Goal: Transaction & Acquisition: Download file/media

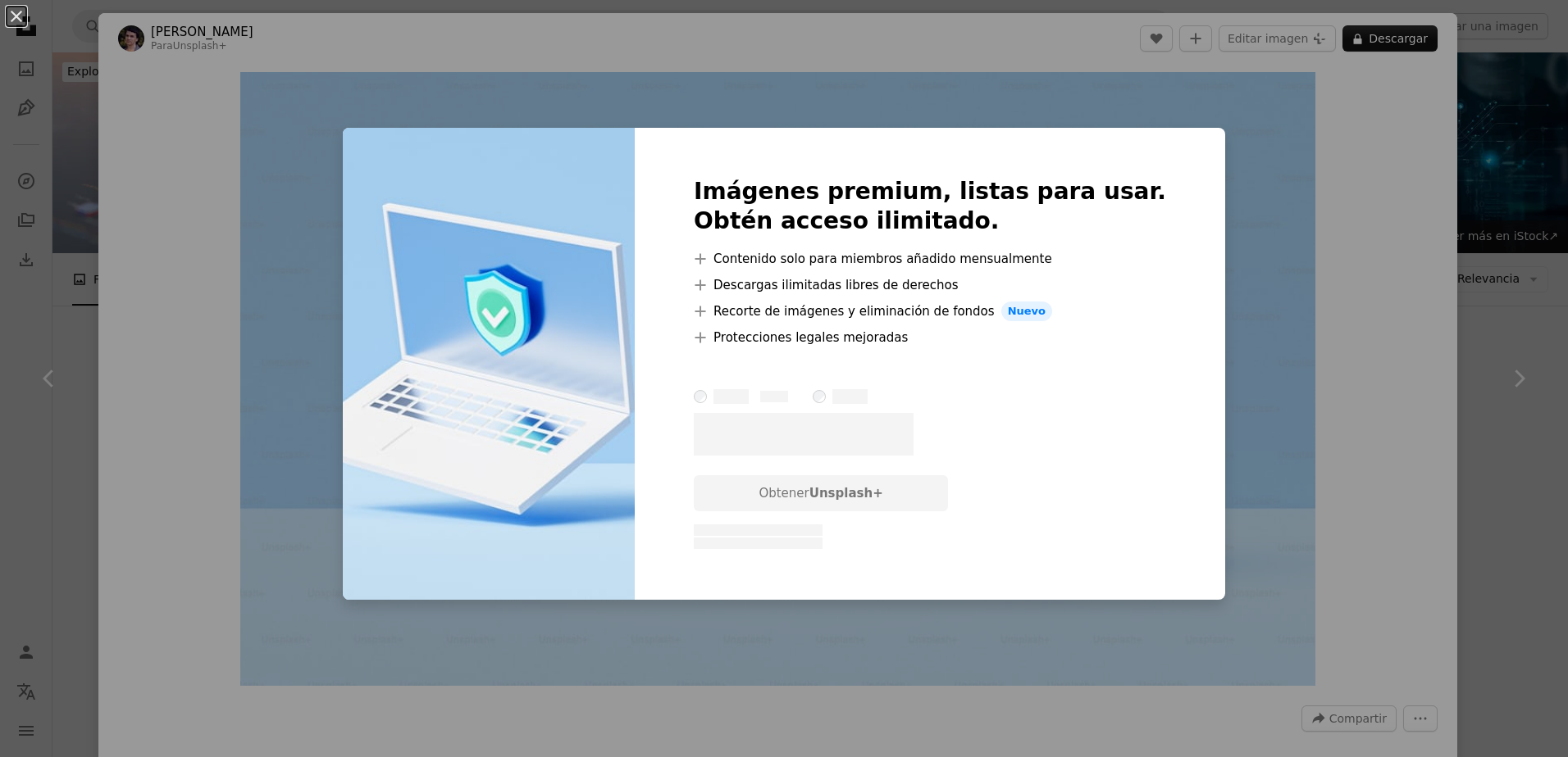
scroll to position [1475, 0]
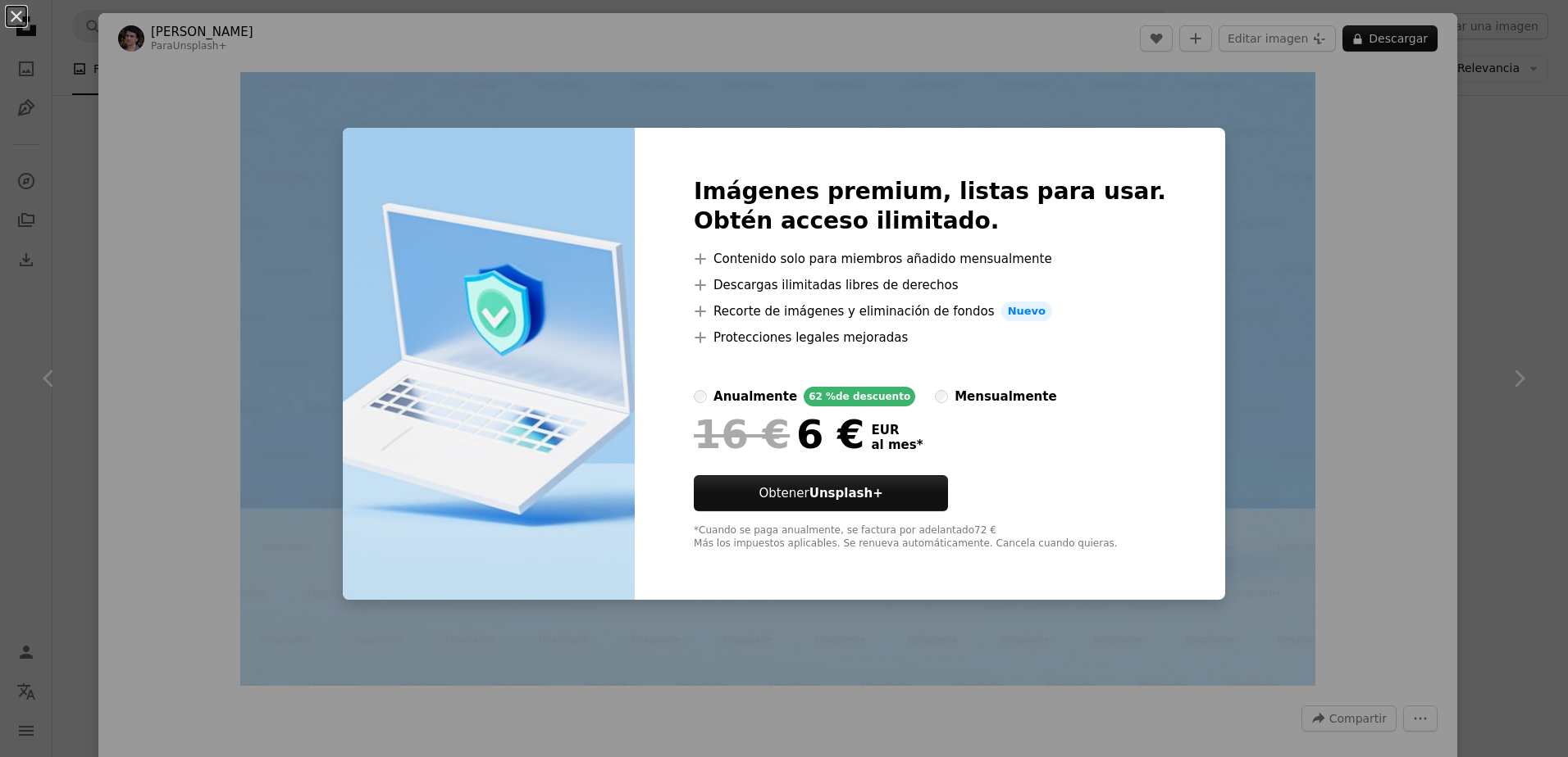
click at [424, 208] on img at bounding box center [488, 363] width 292 height 472
click at [52, 85] on div "An X shape Imágenes premium, listas para usar. Obtén acceso ilimitado. A plus s…" at bounding box center [784, 378] width 1568 height 757
